Goal: Communication & Community: Answer question/provide support

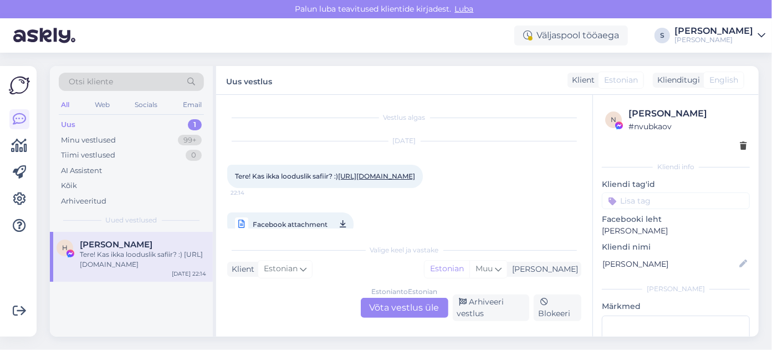
scroll to position [23, 0]
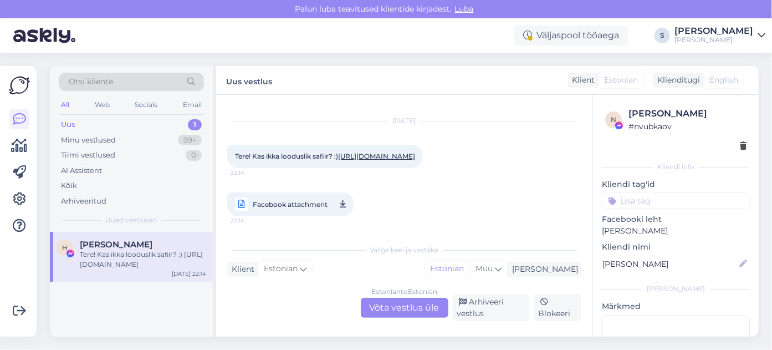
click at [338, 160] on link "[URL][DOMAIN_NAME]" at bounding box center [376, 156] width 77 height 8
click at [72, 124] on div "Uus" at bounding box center [68, 124] width 14 height 11
click at [280, 202] on span "Facebook attachment" at bounding box center [290, 204] width 75 height 14
click at [391, 307] on div "Estonian to Estonian Võta vestlus üle" at bounding box center [405, 307] width 88 height 20
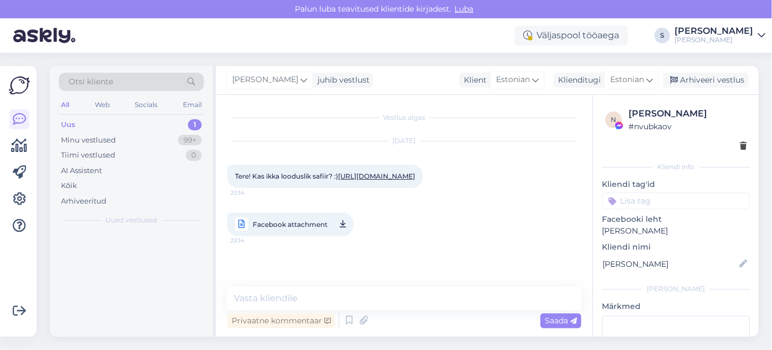
scroll to position [2, 0]
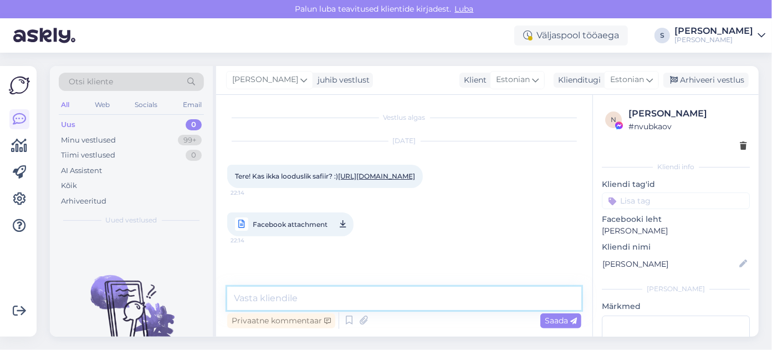
click at [249, 295] on textarea at bounding box center [404, 297] width 354 height 23
type textarea "Tere! Jah, tegemist naturaalse tumesinise (peaaegu must) safiiriga."
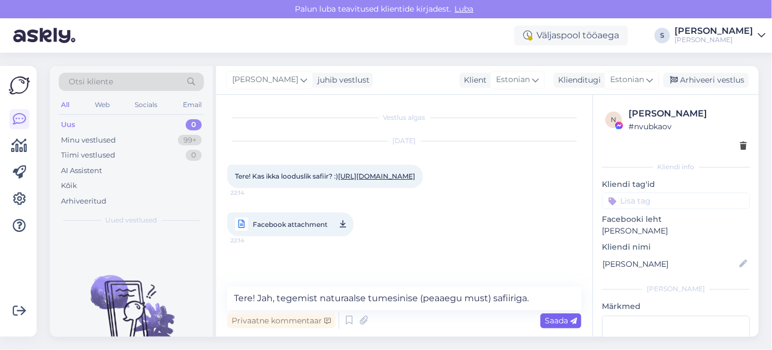
click at [554, 321] on span "Saada" at bounding box center [561, 320] width 32 height 10
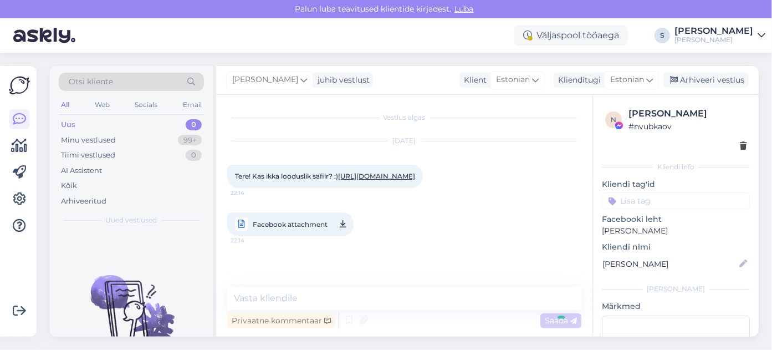
scroll to position [83, 0]
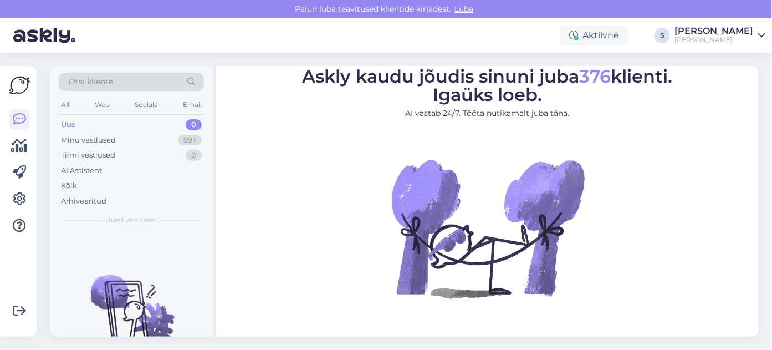
click at [67, 125] on div "Uus" at bounding box center [68, 124] width 14 height 11
click at [83, 137] on div "Minu vestlused" at bounding box center [88, 140] width 55 height 11
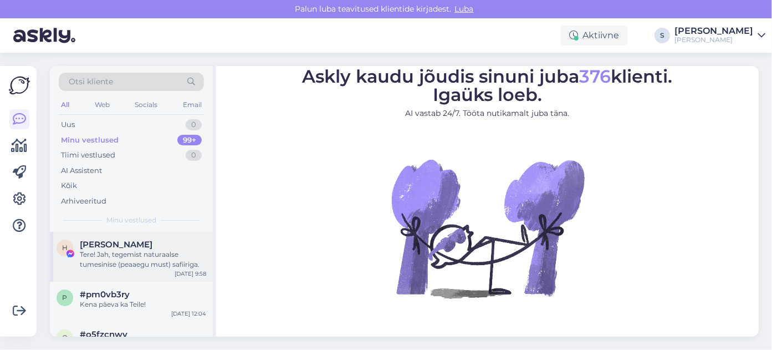
click at [94, 250] on div "Tere! Jah, tegemist naturaalse tumesinise (peaaegu must) safiiriga." at bounding box center [143, 259] width 126 height 20
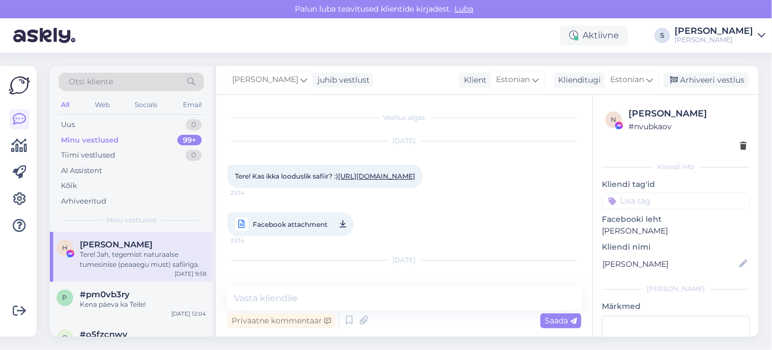
scroll to position [83, 0]
